Goal: Information Seeking & Learning: Understand process/instructions

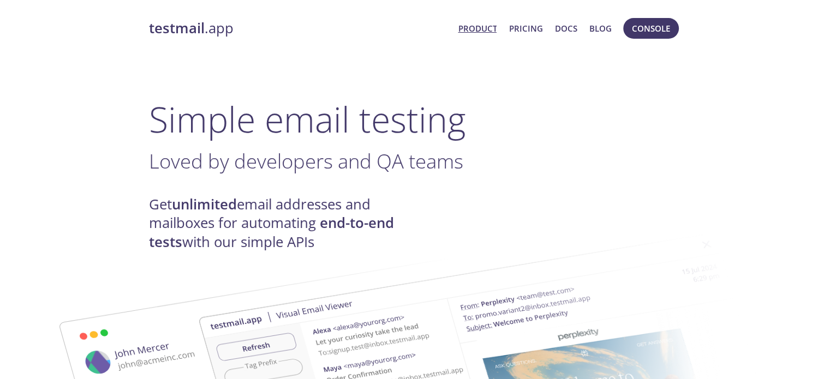
click at [657, 32] on span "Console" at bounding box center [651, 28] width 38 height 14
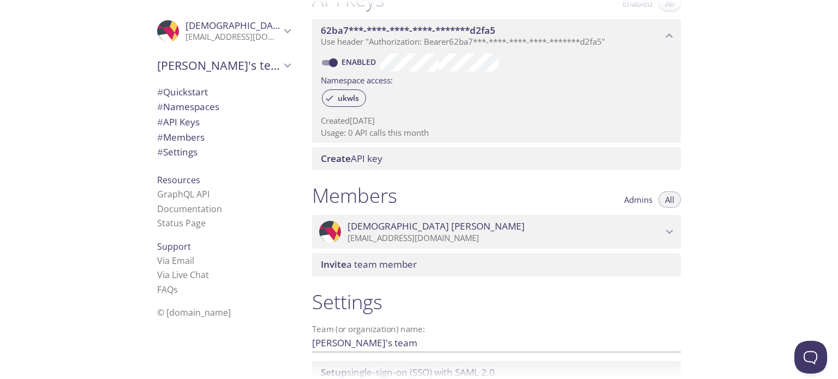
scroll to position [327, 0]
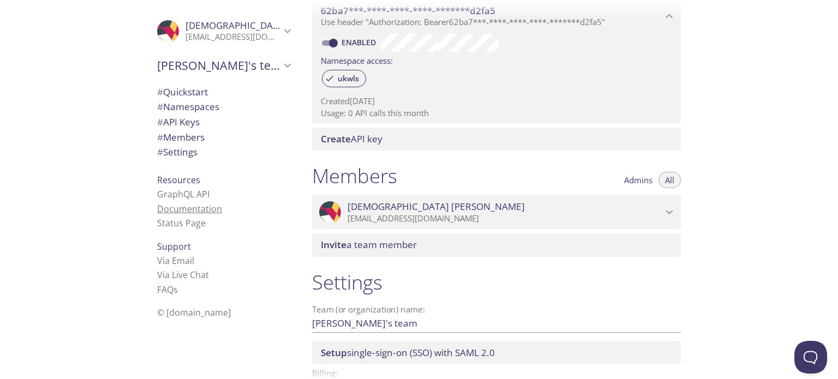
click at [187, 209] on link "Documentation" at bounding box center [189, 209] width 65 height 12
click at [184, 126] on span "# API Keys" at bounding box center [178, 122] width 43 height 13
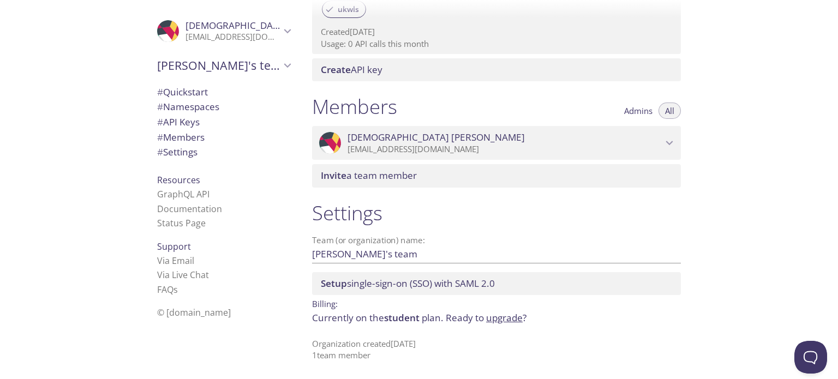
scroll to position [287, 0]
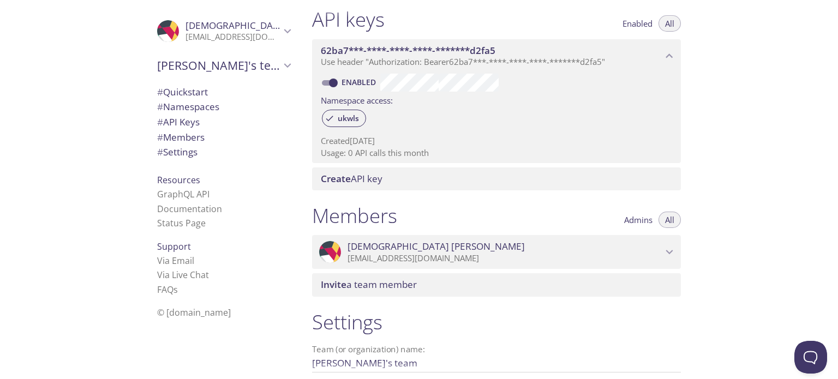
click at [194, 105] on span "# Namespaces" at bounding box center [188, 106] width 62 height 13
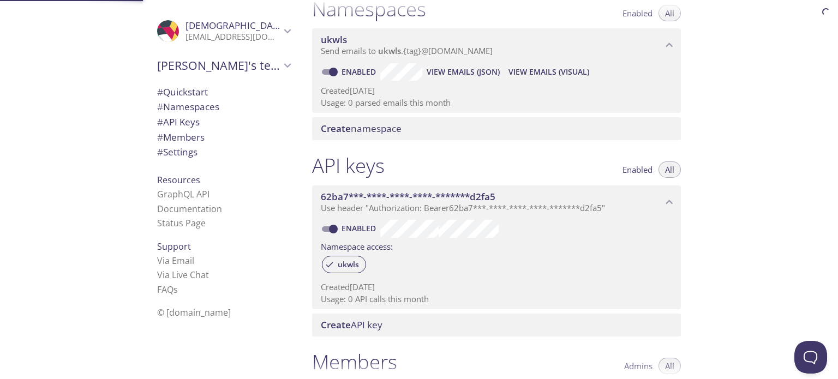
scroll to position [137, 0]
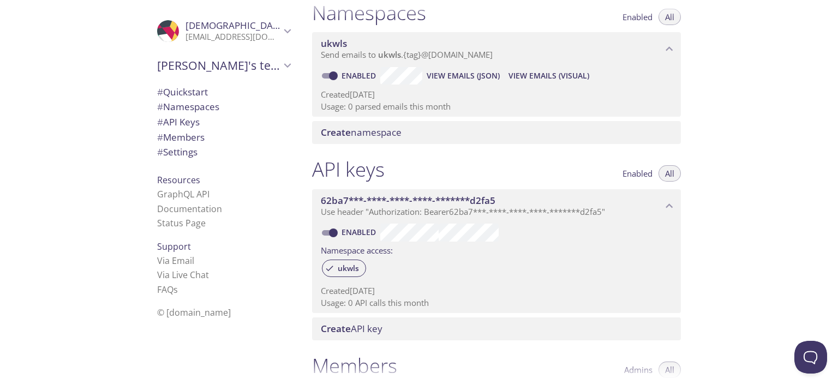
click at [332, 72] on input "Enabled" at bounding box center [333, 75] width 39 height 13
click at [327, 71] on input "Disabled" at bounding box center [324, 75] width 39 height 13
checkbox input "true"
click at [182, 152] on span "# Settings" at bounding box center [177, 152] width 40 height 13
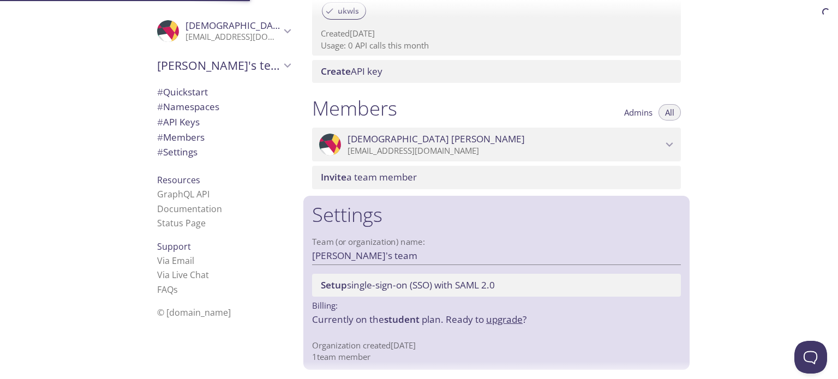
scroll to position [397, 0]
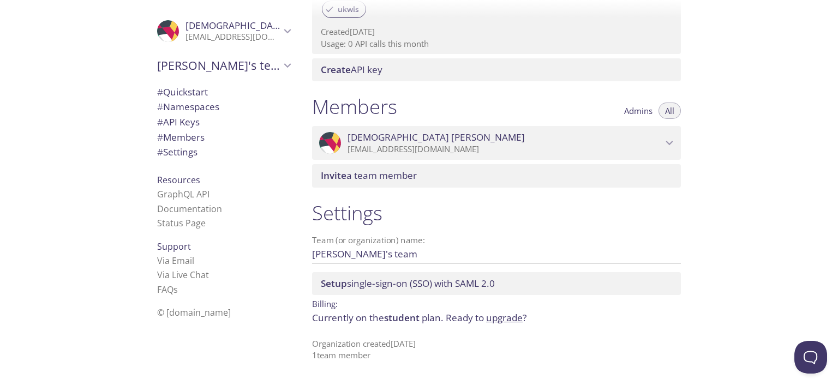
click at [182, 104] on span "# Namespaces" at bounding box center [188, 106] width 62 height 13
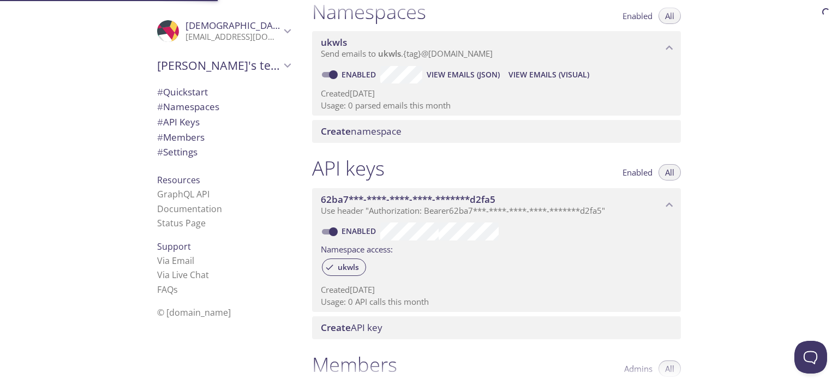
scroll to position [137, 0]
click at [550, 76] on span "View Emails (Visual)" at bounding box center [548, 75] width 81 height 13
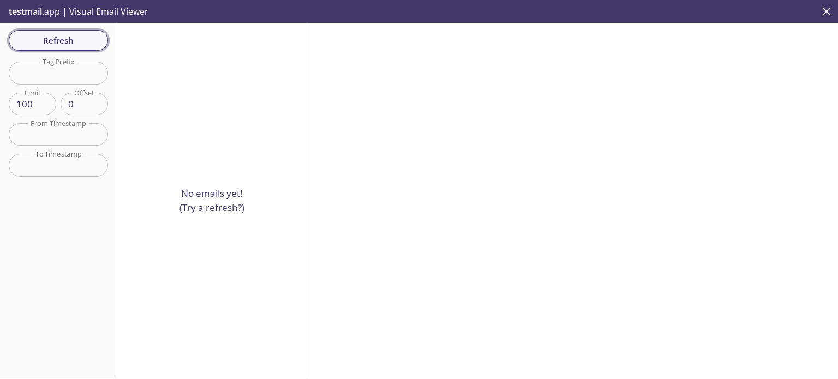
click at [43, 47] on span "Refresh" at bounding box center [58, 40] width 82 height 14
click at [61, 73] on input "text" at bounding box center [58, 73] width 99 height 22
click at [72, 79] on input "edf" at bounding box center [58, 73] width 99 height 22
type input "e"
click at [827, 8] on icon "close" at bounding box center [826, 11] width 14 height 14
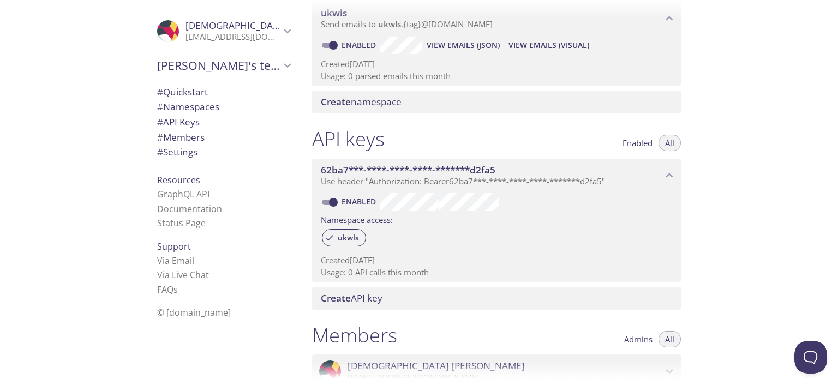
scroll to position [192, 0]
